Goal: Obtain resource: Download file/media

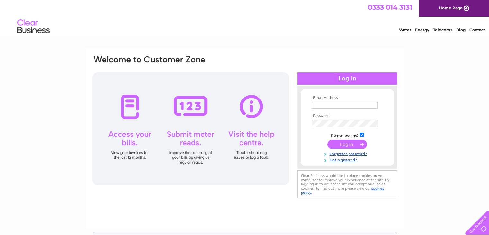
type input "pmgreenways@gmail.com"
click at [345, 145] on input "submit" at bounding box center [347, 143] width 40 height 9
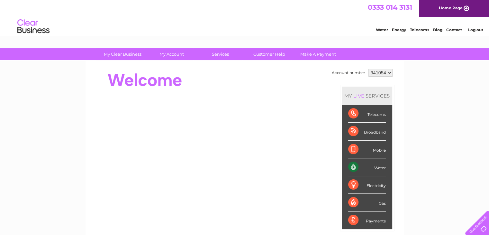
click at [387, 74] on select "941054 968136" at bounding box center [380, 73] width 24 height 8
select select "968136"
click at [368, 69] on select "941054 968136" at bounding box center [380, 73] width 24 height 8
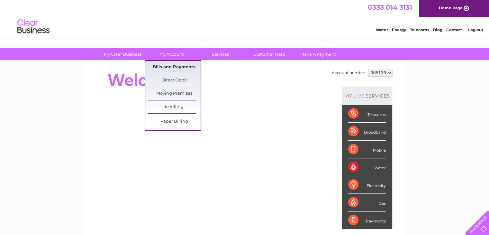
click at [173, 64] on link "Bills and Payments" at bounding box center [174, 67] width 53 height 13
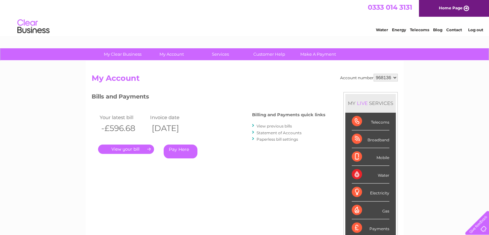
click at [118, 151] on link "." at bounding box center [126, 148] width 56 height 9
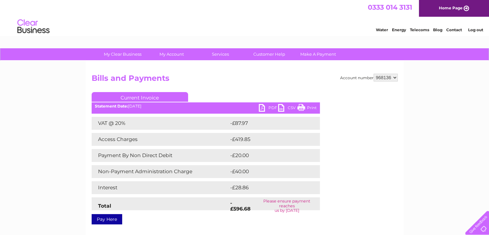
scroll to position [41, 0]
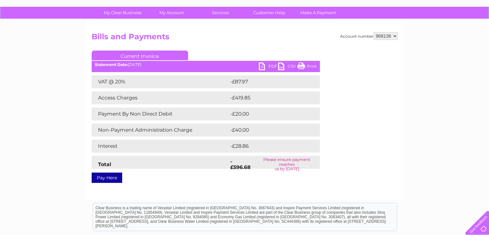
click at [394, 35] on select "941054 968136" at bounding box center [385, 36] width 24 height 8
select select "941054"
click at [373, 32] on select "941054 968136" at bounding box center [385, 36] width 24 height 8
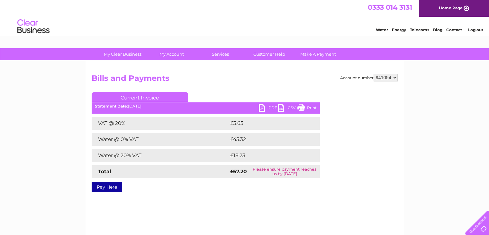
click at [265, 107] on link "PDF" at bounding box center [268, 108] width 19 height 9
click at [264, 106] on link "PDF" at bounding box center [268, 108] width 19 height 9
click at [394, 79] on select "941054 968136" at bounding box center [385, 78] width 24 height 8
select select "968136"
click at [373, 74] on select "941054 968136" at bounding box center [385, 78] width 24 height 8
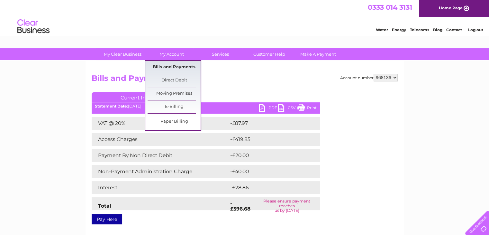
click at [172, 66] on link "Bills and Payments" at bounding box center [174, 67] width 53 height 13
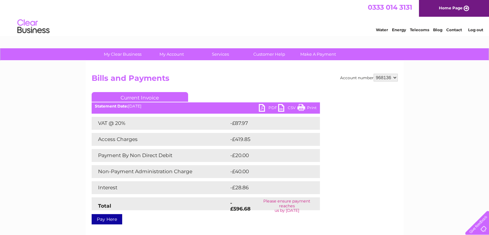
scroll to position [22, 0]
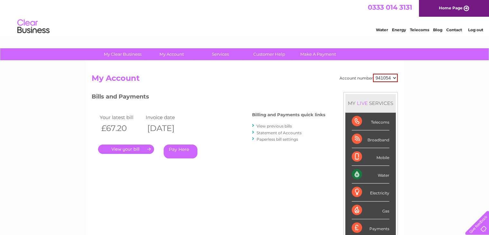
click at [488, 130] on div "My Clear Business Login Details My Details My Preferences Link Account My Accou…" at bounding box center [244, 215] width 489 height 335
click at [388, 76] on select "941054 968136" at bounding box center [385, 78] width 25 height 8
click at [373, 74] on select "941054 968136" at bounding box center [385, 78] width 25 height 8
click at [394, 76] on select "941054 968136" at bounding box center [385, 78] width 25 height 8
select select "968136"
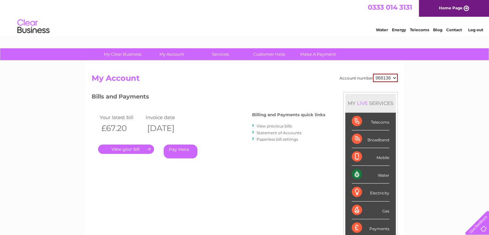
click at [373, 74] on select "941054 968136" at bounding box center [385, 78] width 25 height 8
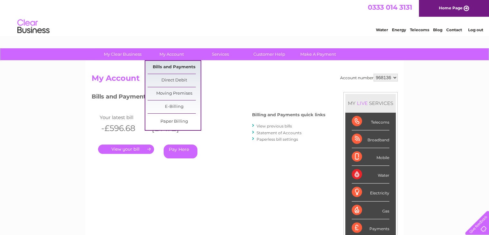
click at [176, 66] on link "Bills and Payments" at bounding box center [174, 67] width 53 height 13
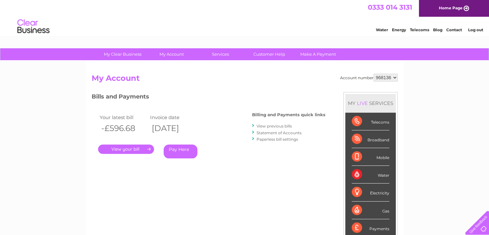
click at [278, 125] on link "View previous bills" at bounding box center [273, 125] width 35 height 5
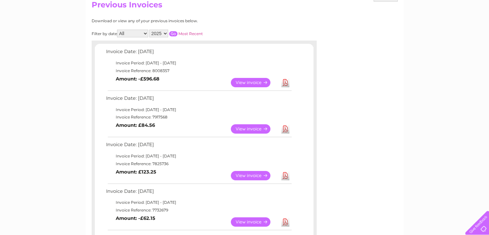
scroll to position [72, 0]
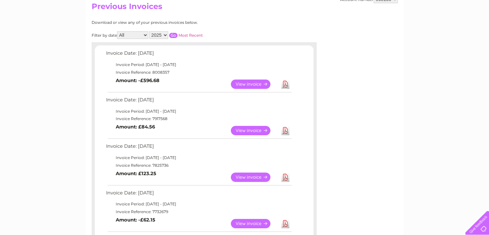
click at [255, 84] on link "View" at bounding box center [254, 83] width 47 height 9
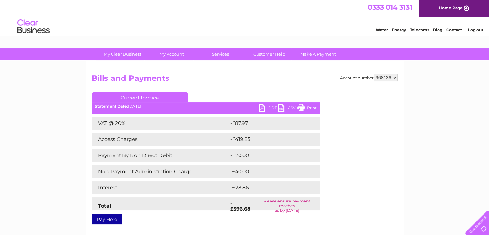
click at [266, 105] on link "PDF" at bounding box center [268, 108] width 19 height 9
